Goal: Information Seeking & Learning: Learn about a topic

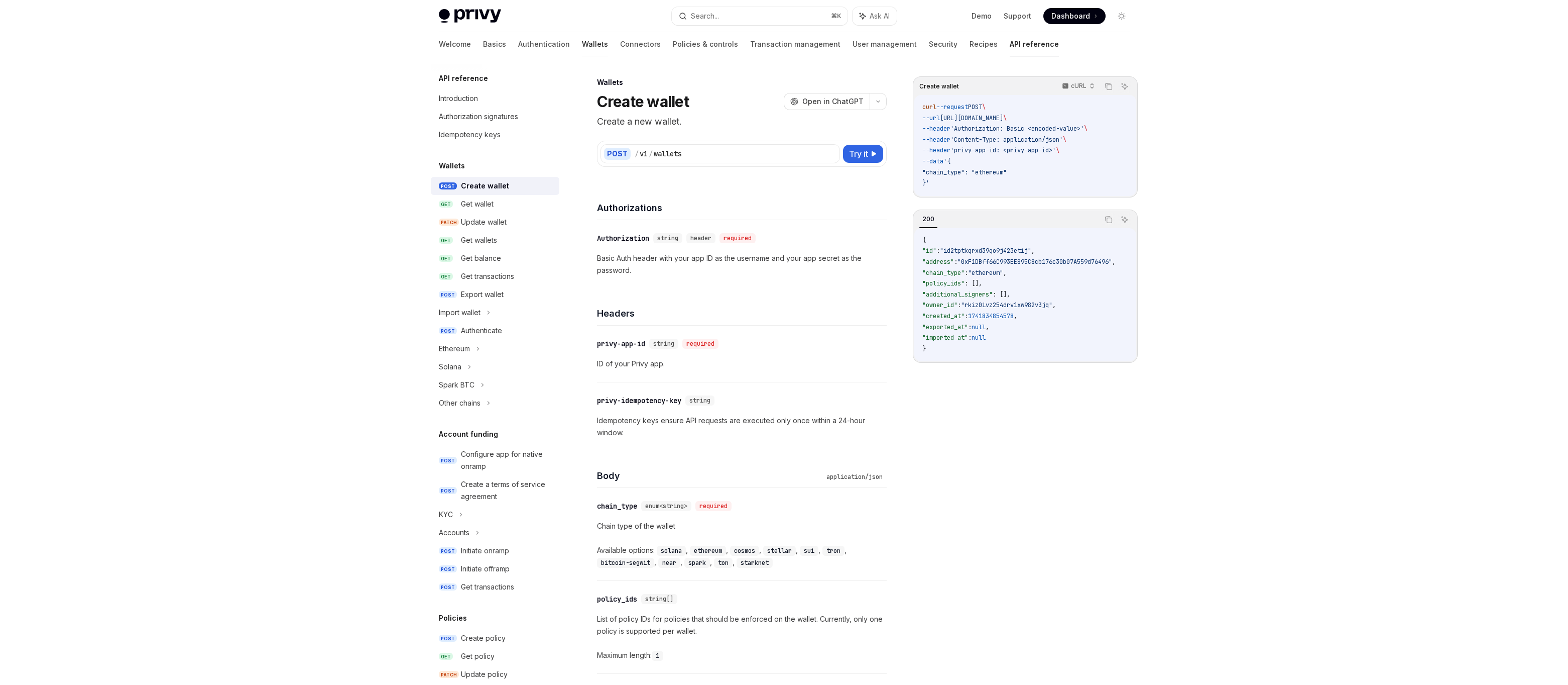
click at [582, 47] on link "Wallets" at bounding box center [595, 44] width 26 height 24
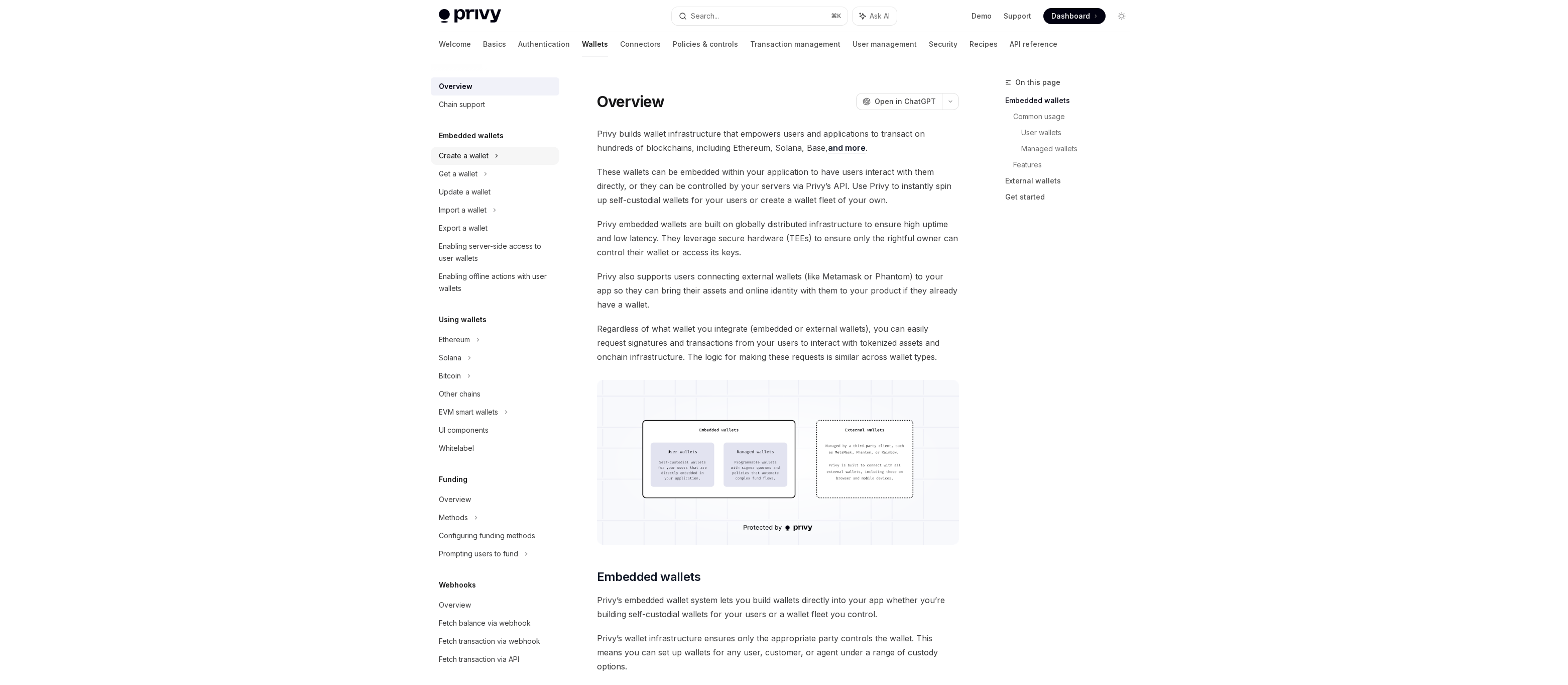
click at [440, 158] on div "Create a wallet" at bounding box center [464, 155] width 49 height 12
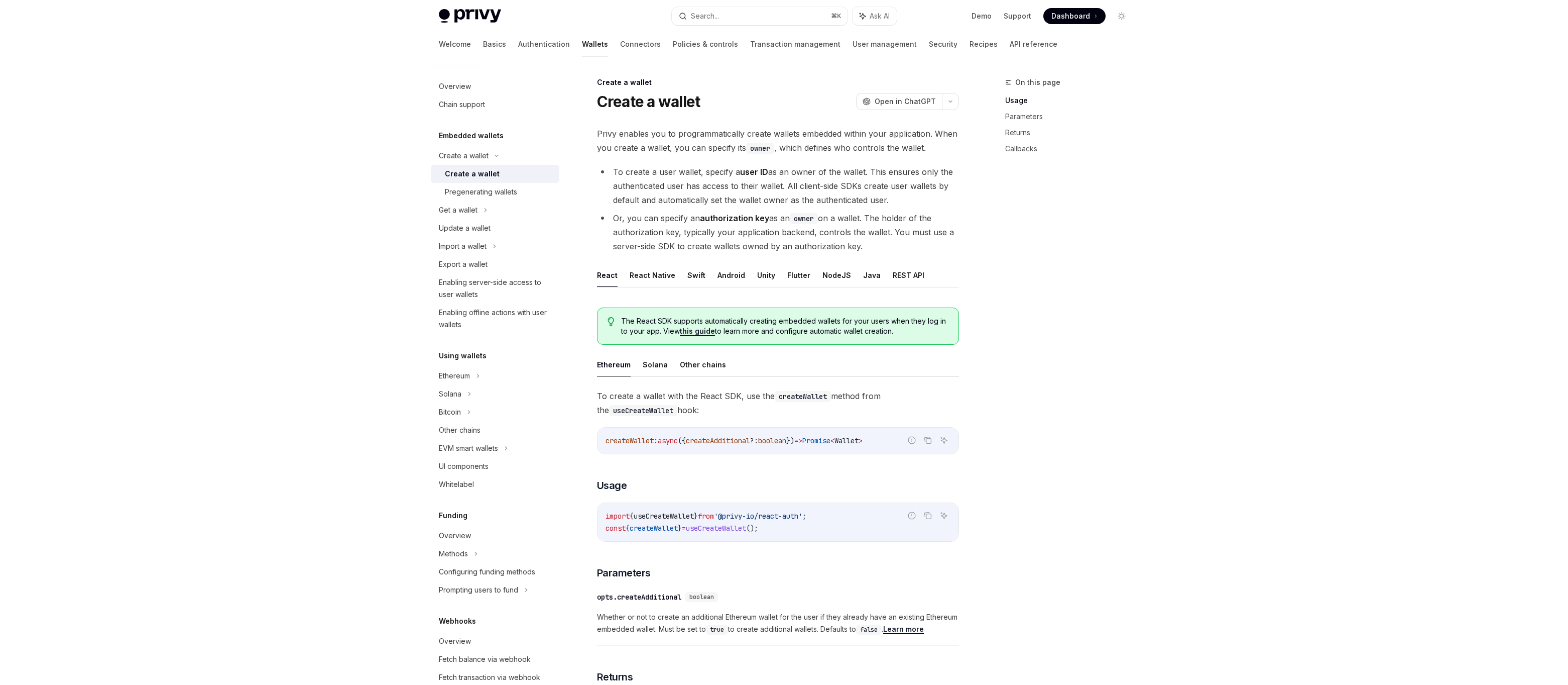
click at [460, 176] on div "Create a wallet" at bounding box center [472, 174] width 55 height 12
click at [909, 443] on icon "Report incorrect code" at bounding box center [911, 440] width 8 height 8
click at [1014, 477] on textarea at bounding box center [1041, 497] width 144 height 39
type textarea "*"
type textarea "**"
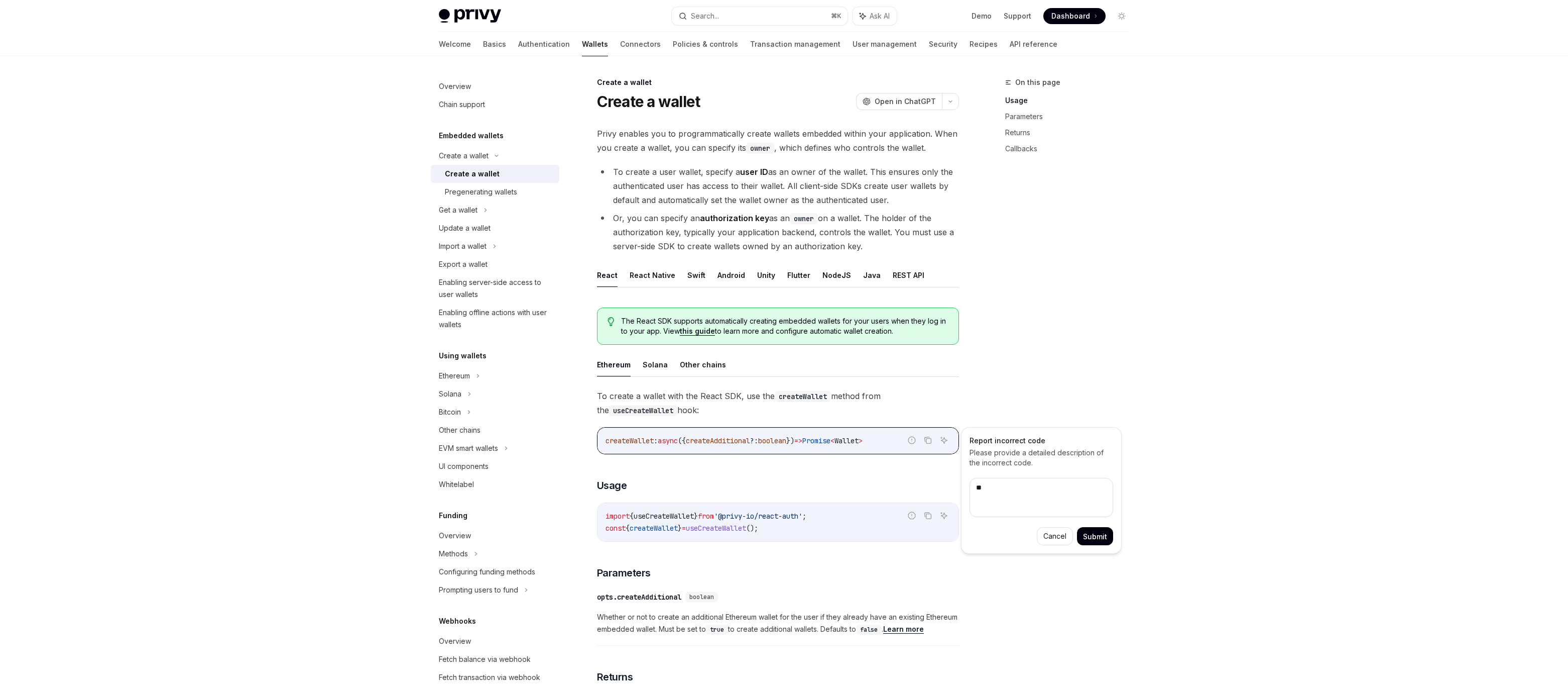
type textarea "*"
type textarea "***"
type textarea "*"
type textarea "****"
click at [1082, 528] on button "Submit" at bounding box center [1095, 536] width 36 height 18
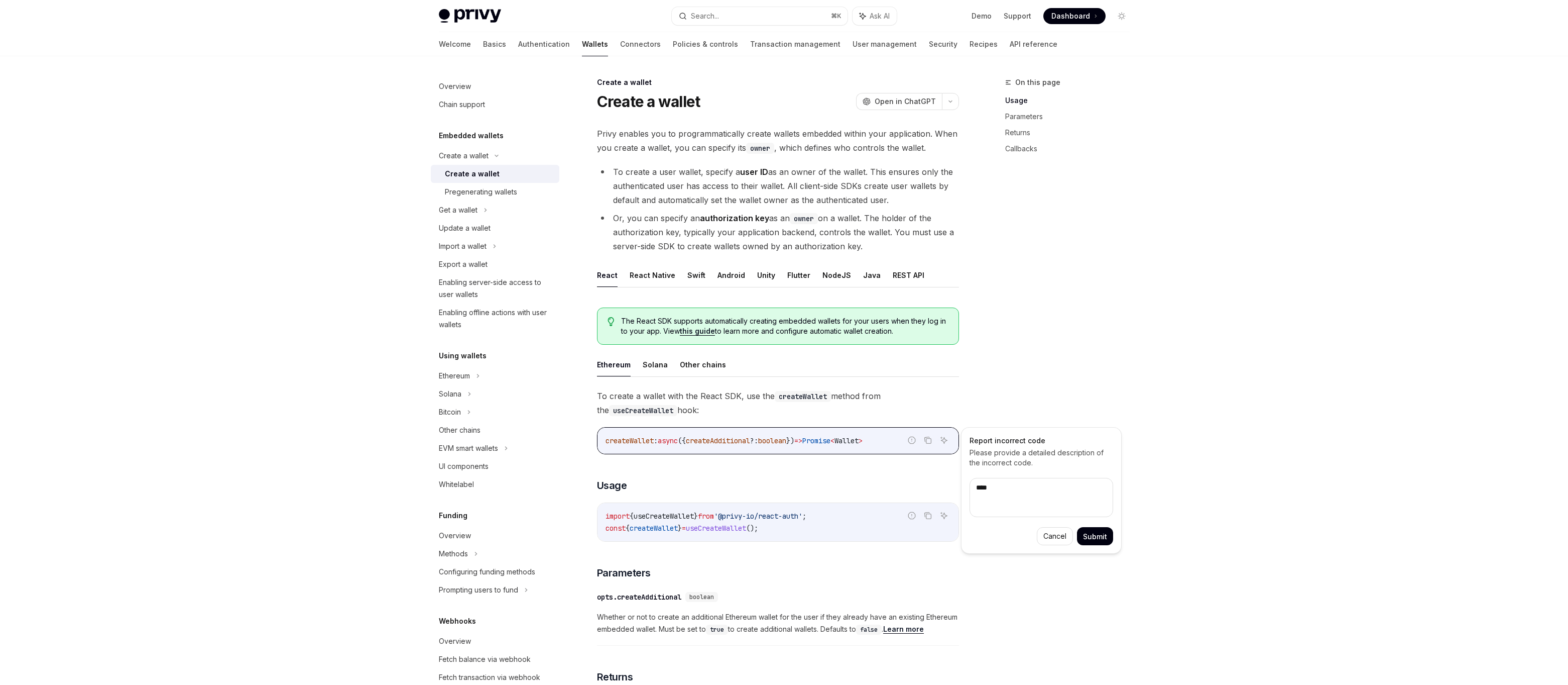
type textarea "*"
click at [378, 431] on div "Privy Docs home page Search... ⌘ K Ask AI Demo Support Dashboard Dashboard Sear…" at bounding box center [784, 594] width 1568 height 1189
click at [363, 351] on div "Privy Docs home page Search... ⌘ K Ask AI Demo Support Dashboard Dashboard Sear…" at bounding box center [784, 594] width 1568 height 1189
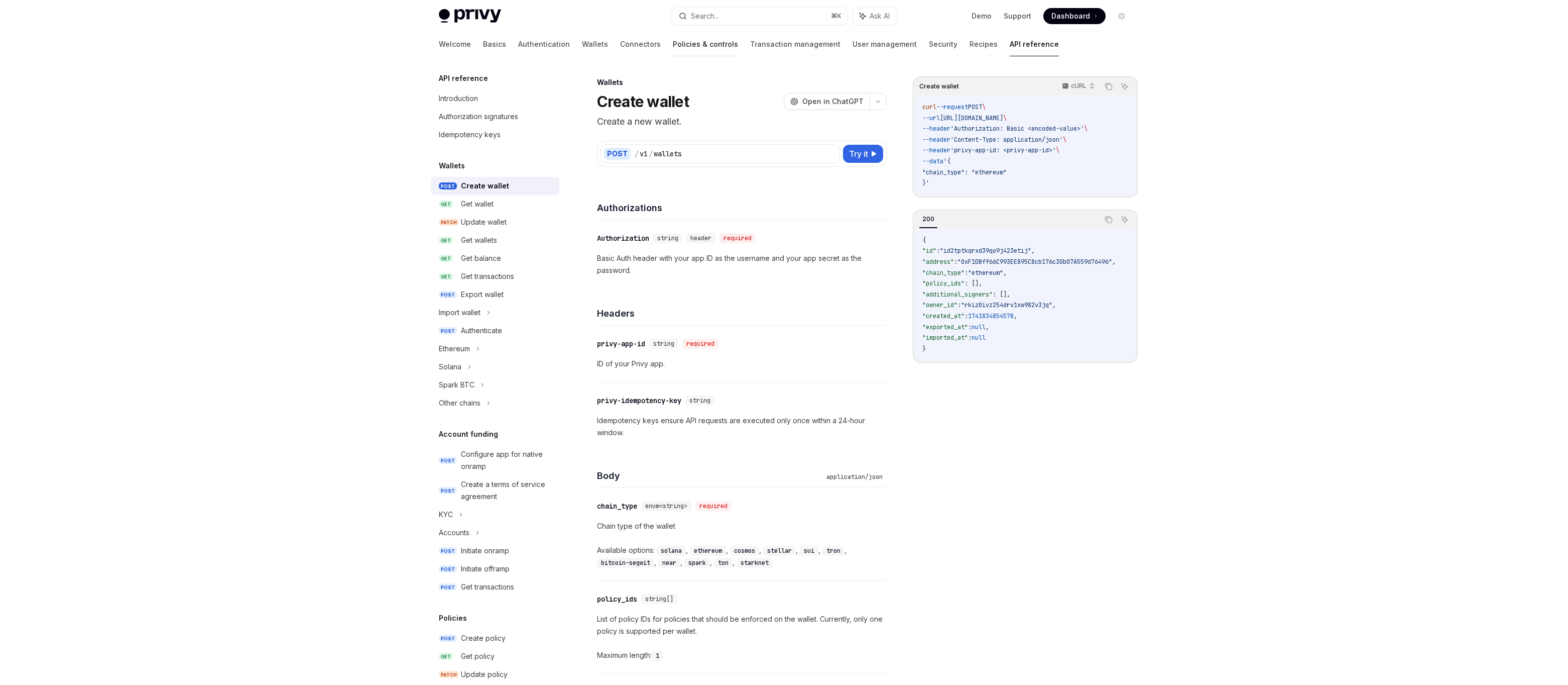
click at [673, 38] on link "Policies & controls" at bounding box center [705, 44] width 65 height 24
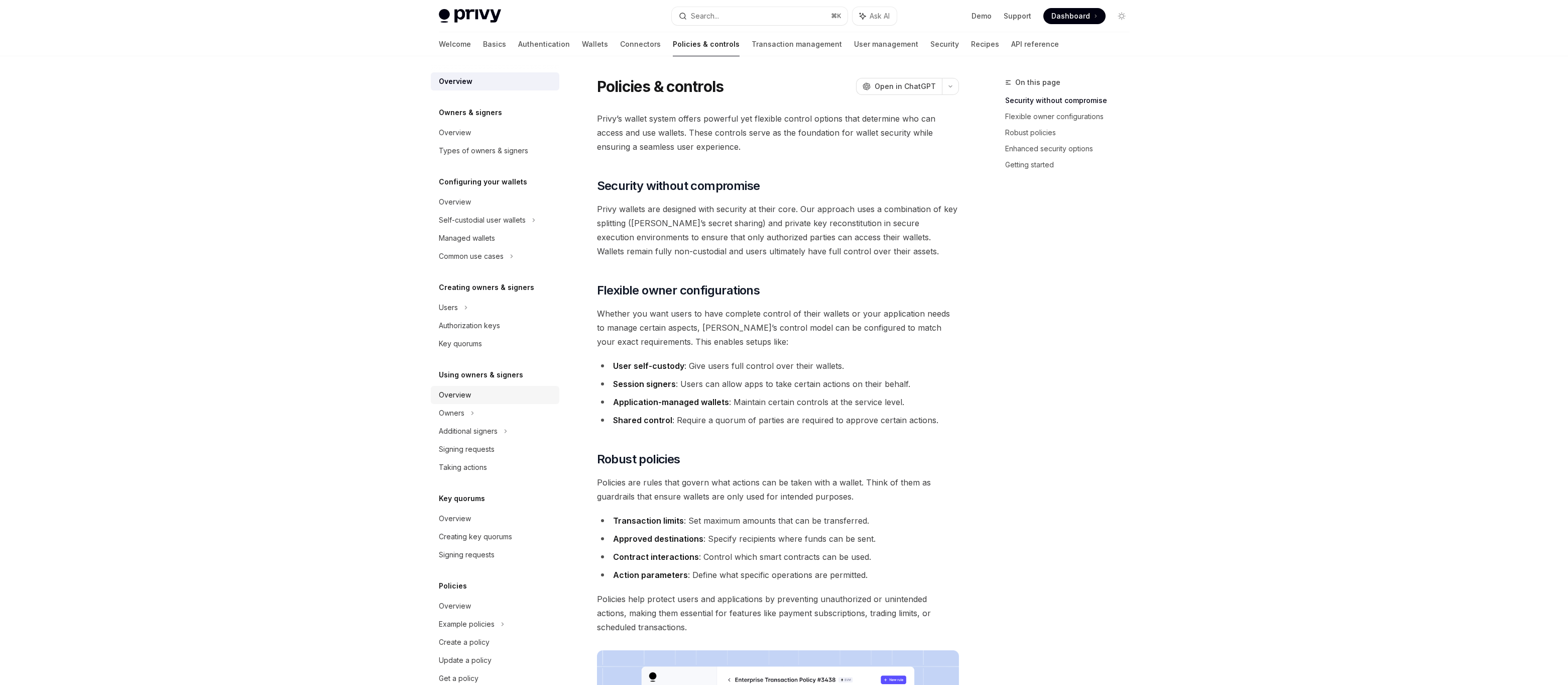
click at [456, 392] on div "Overview" at bounding box center [454, 395] width 32 height 12
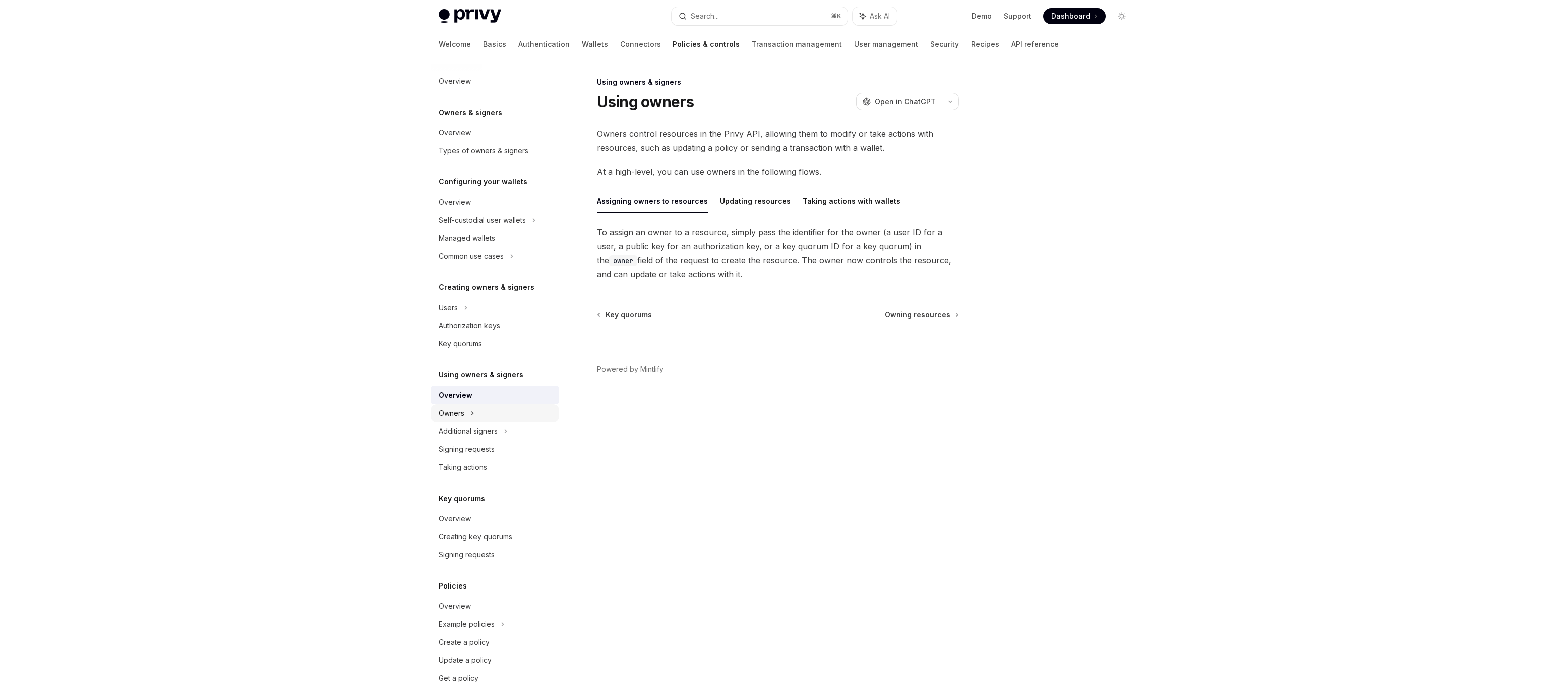
click at [442, 412] on div "Owners" at bounding box center [451, 413] width 25 height 12
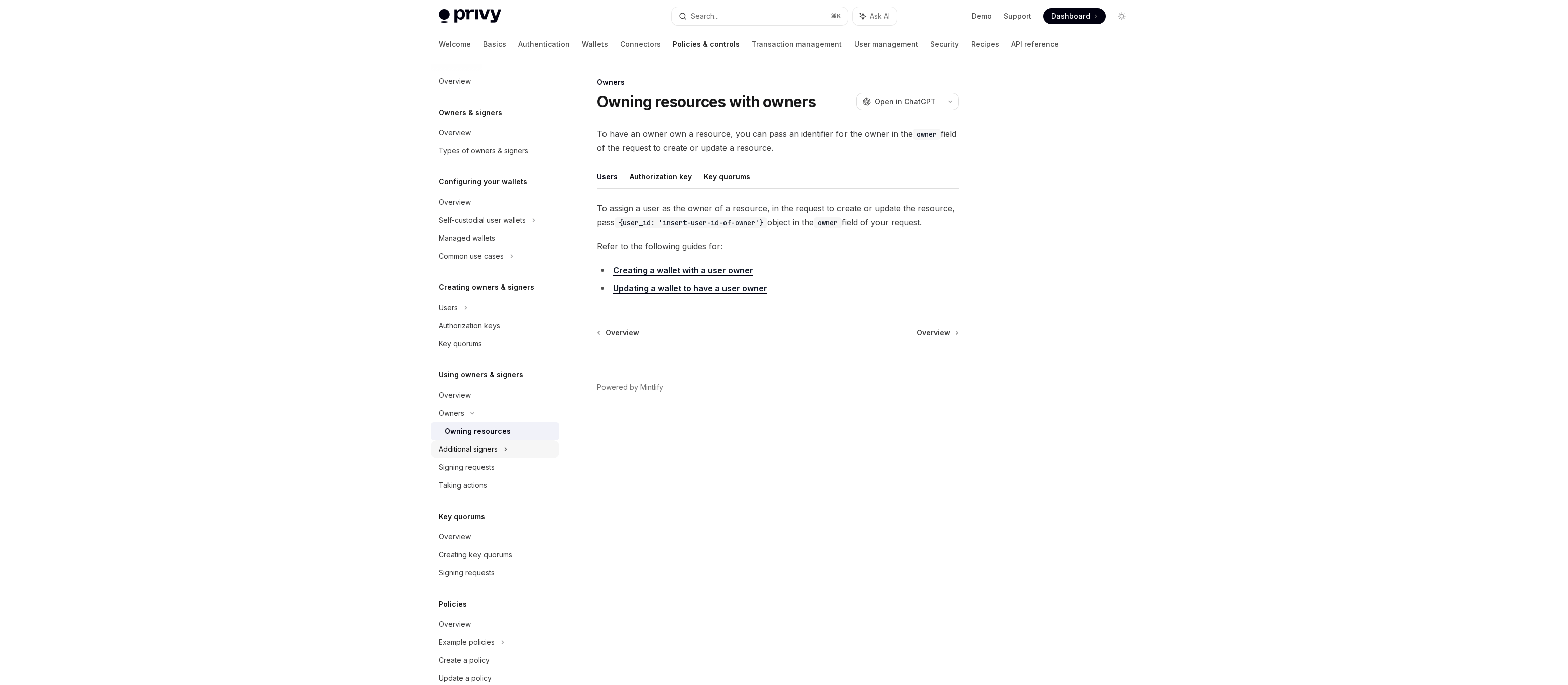
click at [456, 451] on div "Additional signers" at bounding box center [468, 449] width 59 height 12
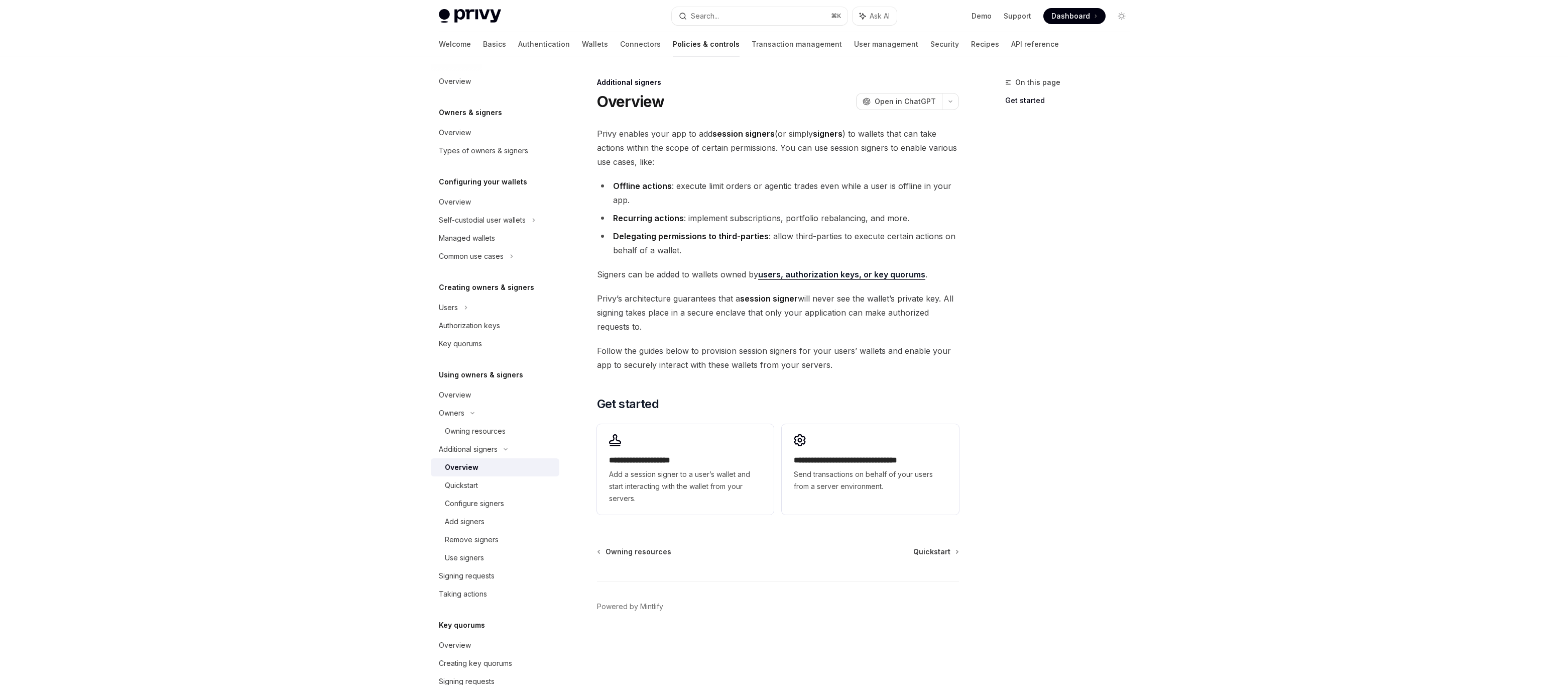
click at [465, 469] on div "Overview" at bounding box center [462, 467] width 34 height 12
type textarea "*"
